Goal: Task Accomplishment & Management: Manage account settings

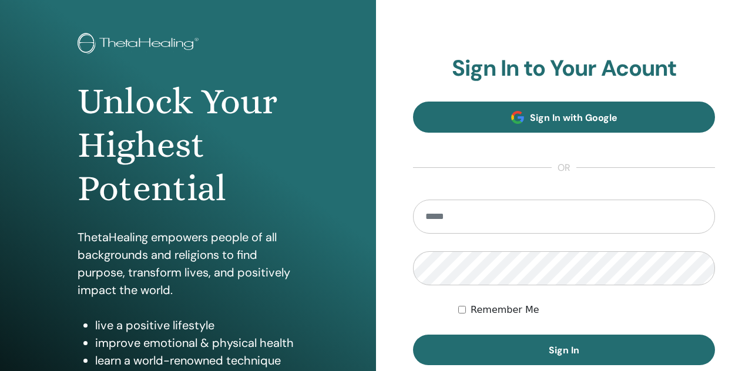
scroll to position [63, 0]
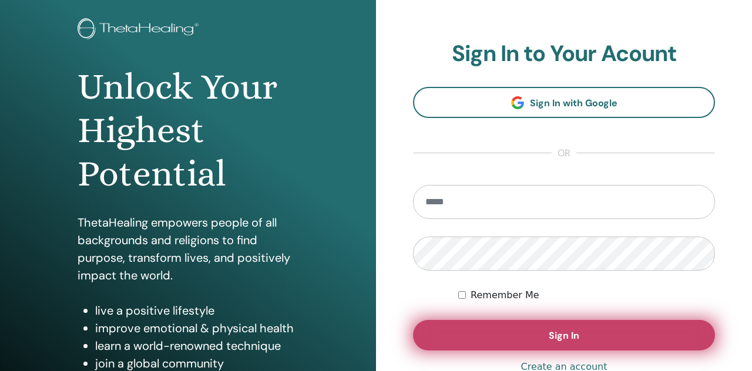
type input "**********"
click at [442, 332] on button "Sign In" at bounding box center [564, 335] width 302 height 31
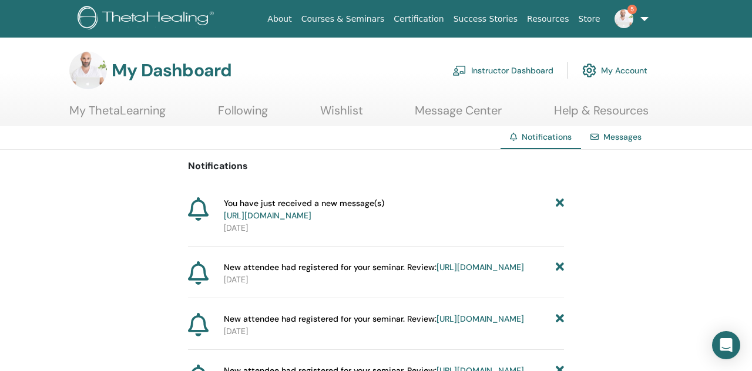
click at [506, 74] on link "Instructor Dashboard" at bounding box center [502, 71] width 101 height 26
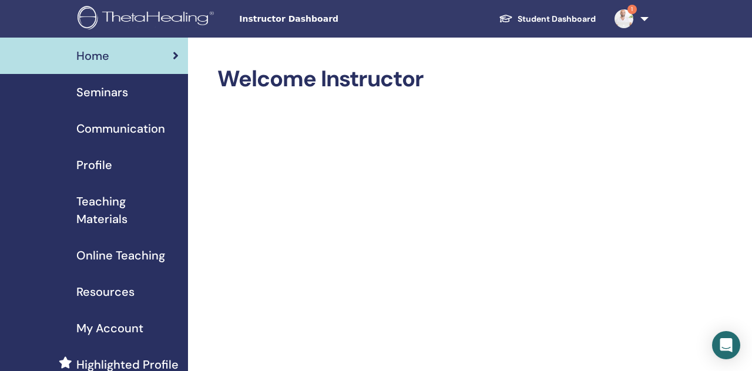
click at [156, 100] on div "Seminars" at bounding box center [93, 92] width 169 height 18
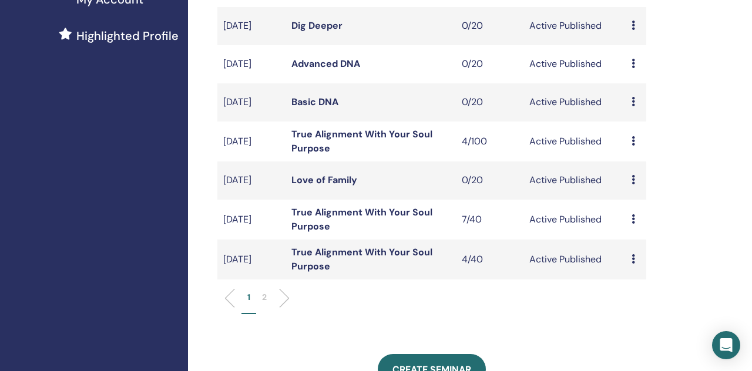
scroll to position [327, 0]
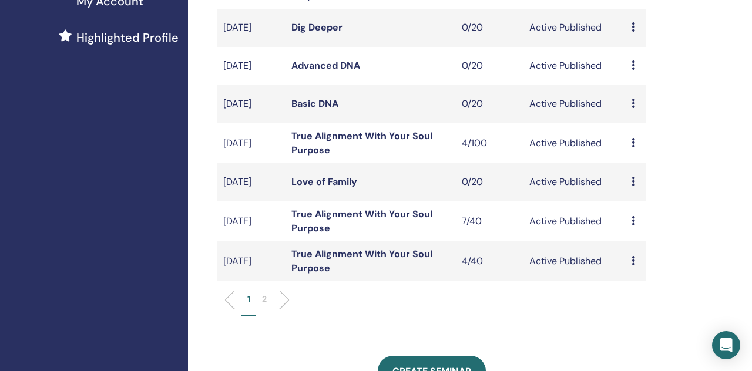
click at [318, 226] on link "True Alignment With Your Soul Purpose" at bounding box center [361, 221] width 141 height 26
click at [334, 273] on link "True Alignment With Your Soul Purpose" at bounding box center [361, 261] width 141 height 26
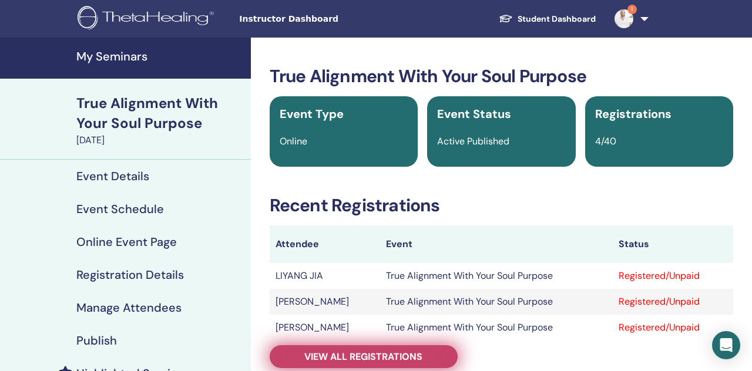
click at [336, 355] on span "View all registrations" at bounding box center [363, 357] width 118 height 12
